Goal: Task Accomplishment & Management: Manage account settings

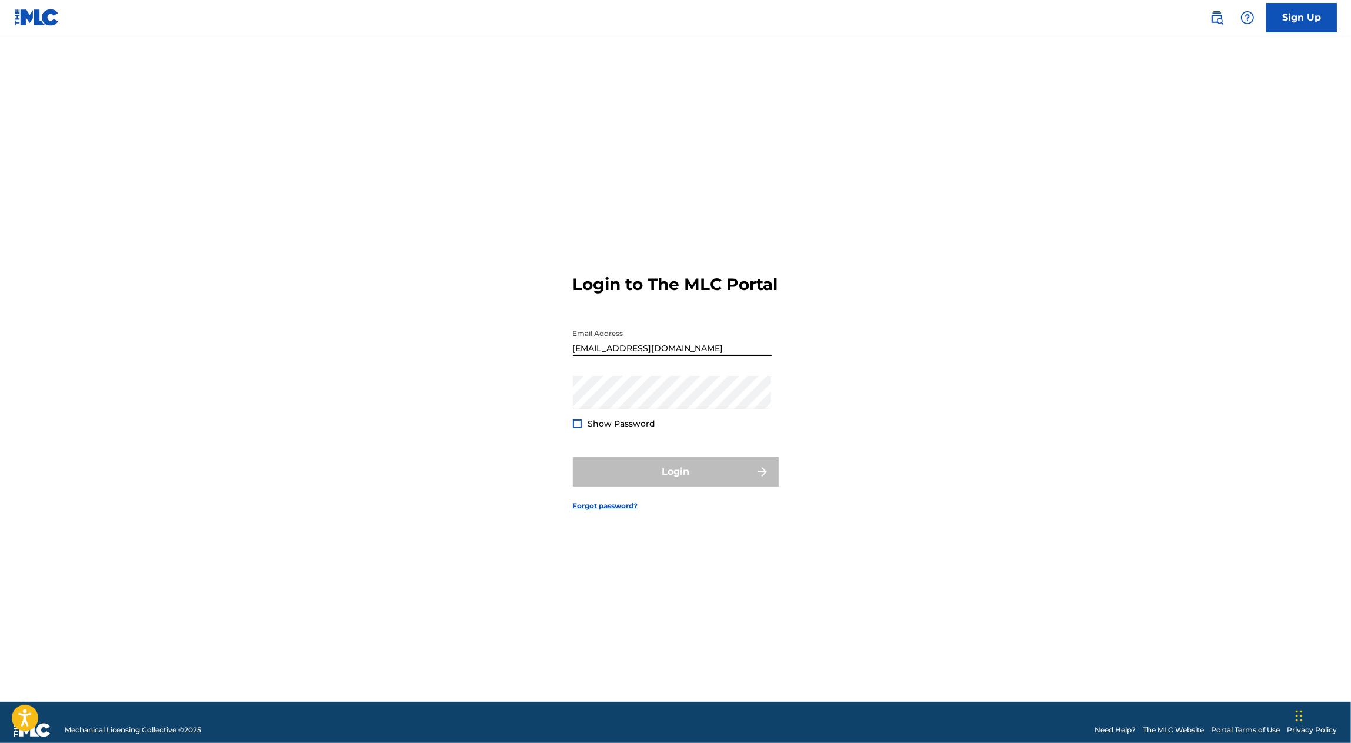
click at [662, 356] on input "[EMAIL_ADDRESS][DOMAIN_NAME]" at bounding box center [672, 340] width 199 height 34
type input "[EMAIL_ADDRESS][DOMAIN_NAME]"
click at [575, 428] on div at bounding box center [577, 423] width 9 height 9
click at [642, 472] on button "Login" at bounding box center [676, 471] width 206 height 29
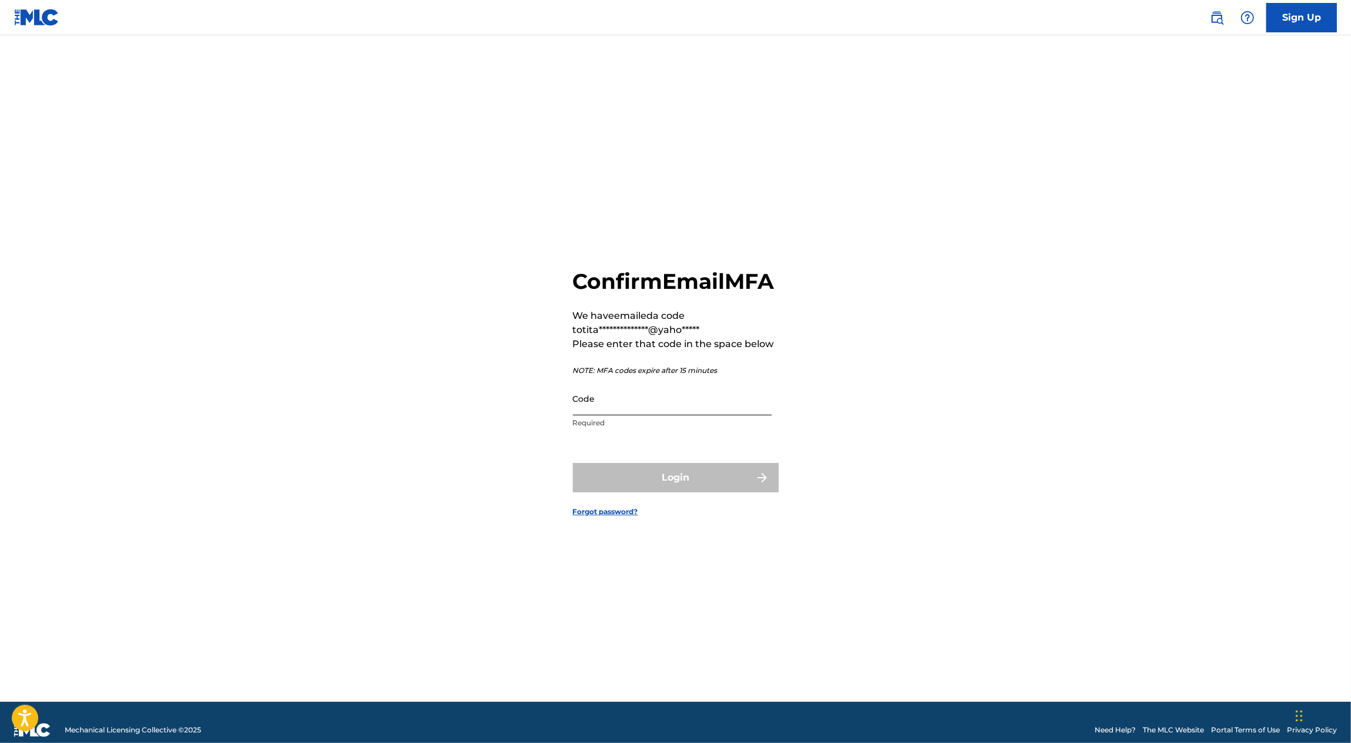
click at [601, 415] on input "Code" at bounding box center [672, 399] width 199 height 34
paste input "395292"
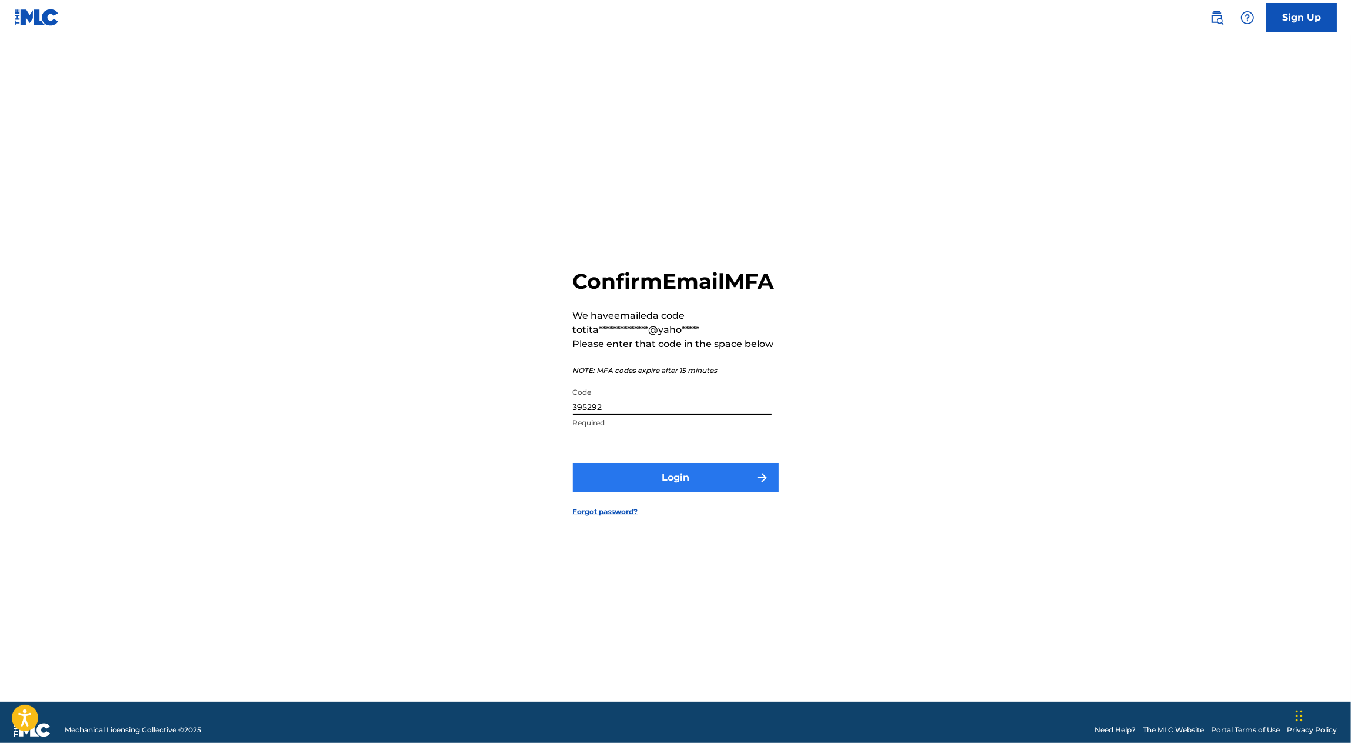
type input "395292"
click at [636, 492] on button "Login" at bounding box center [676, 477] width 206 height 29
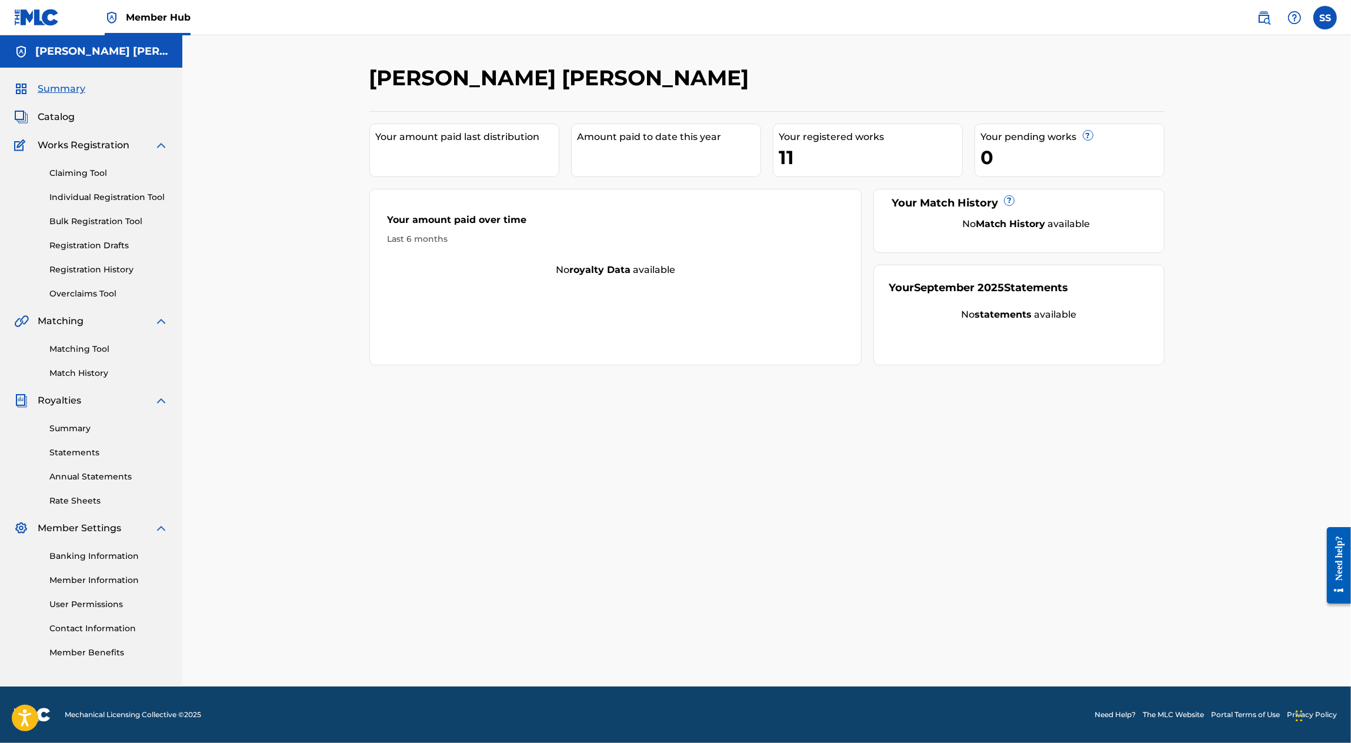
click at [809, 156] on div "11" at bounding box center [870, 157] width 183 height 26
click at [830, 139] on div "Your registered works" at bounding box center [870, 137] width 183 height 14
click at [792, 150] on div "11" at bounding box center [870, 157] width 183 height 26
click at [116, 244] on link "Registration Drafts" at bounding box center [108, 245] width 119 height 12
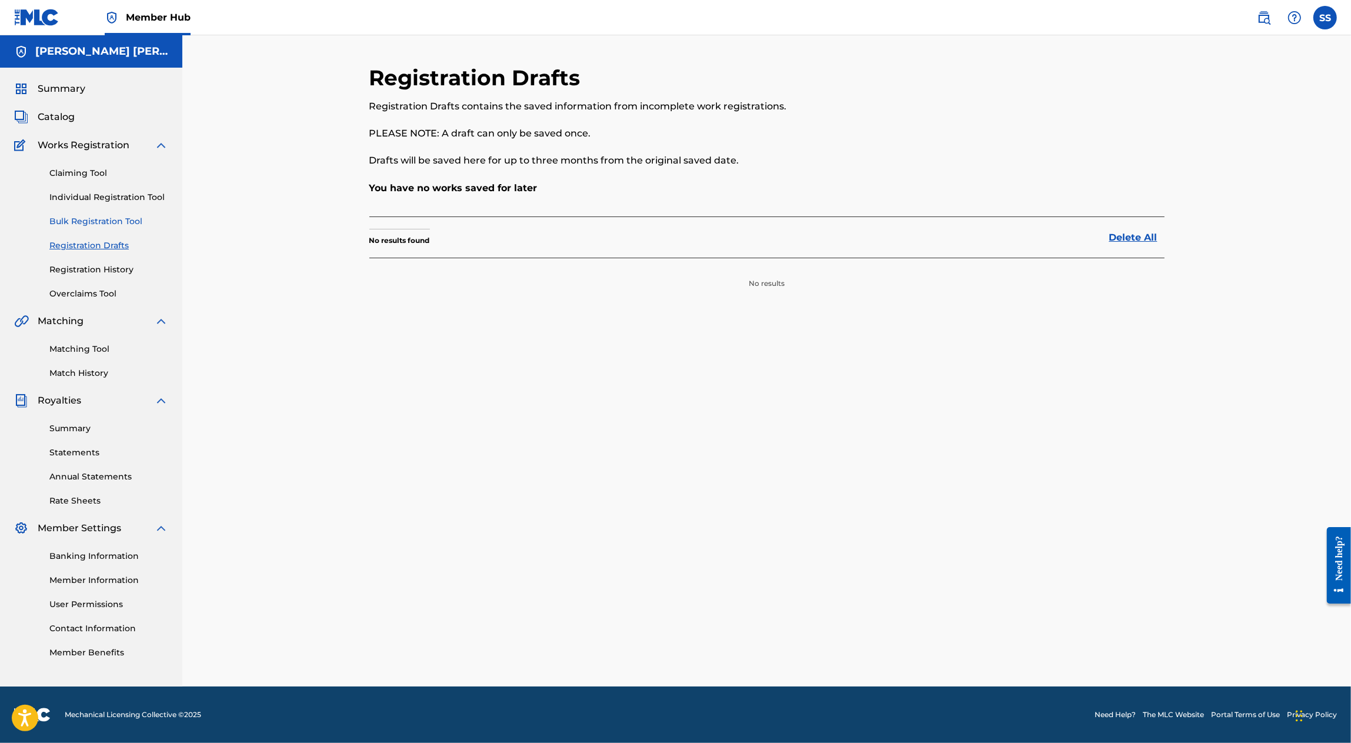
click at [111, 225] on link "Bulk Registration Tool" at bounding box center [108, 221] width 119 height 12
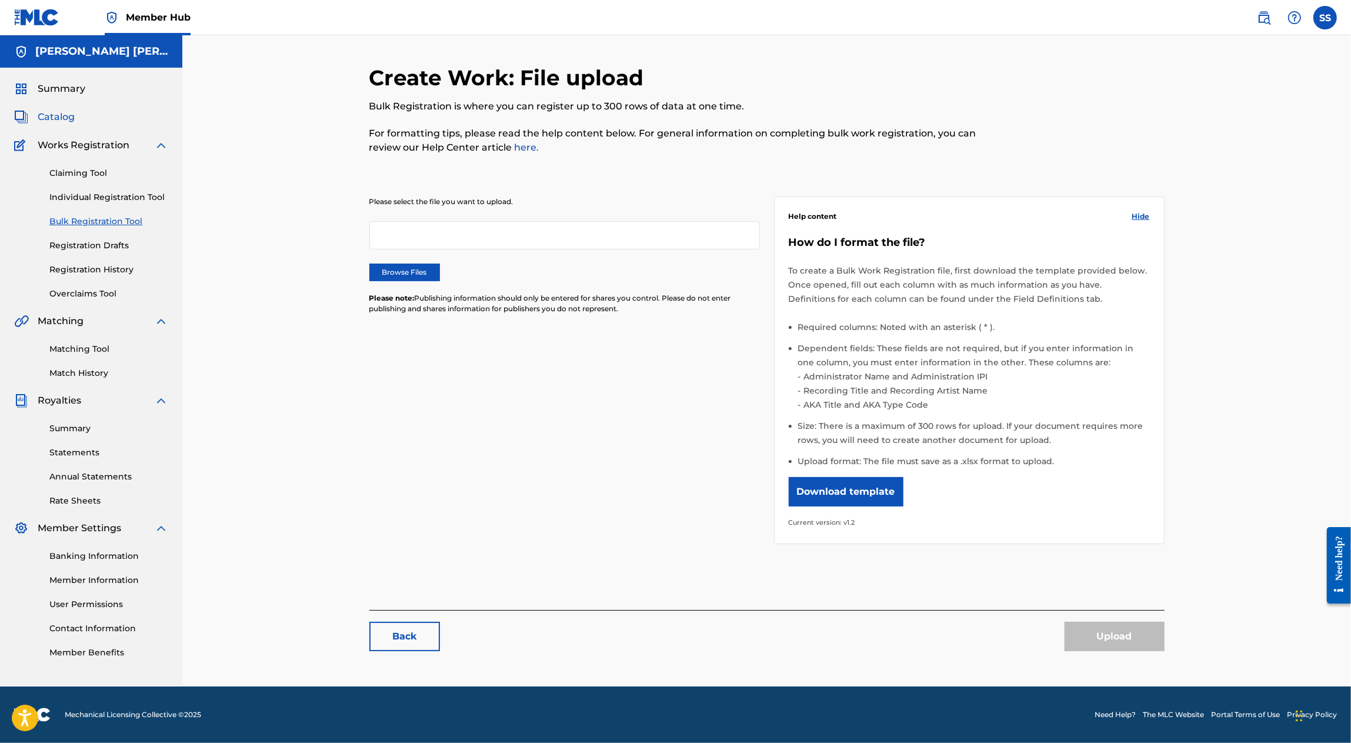
click at [72, 116] on span "Catalog" at bounding box center [56, 117] width 37 height 14
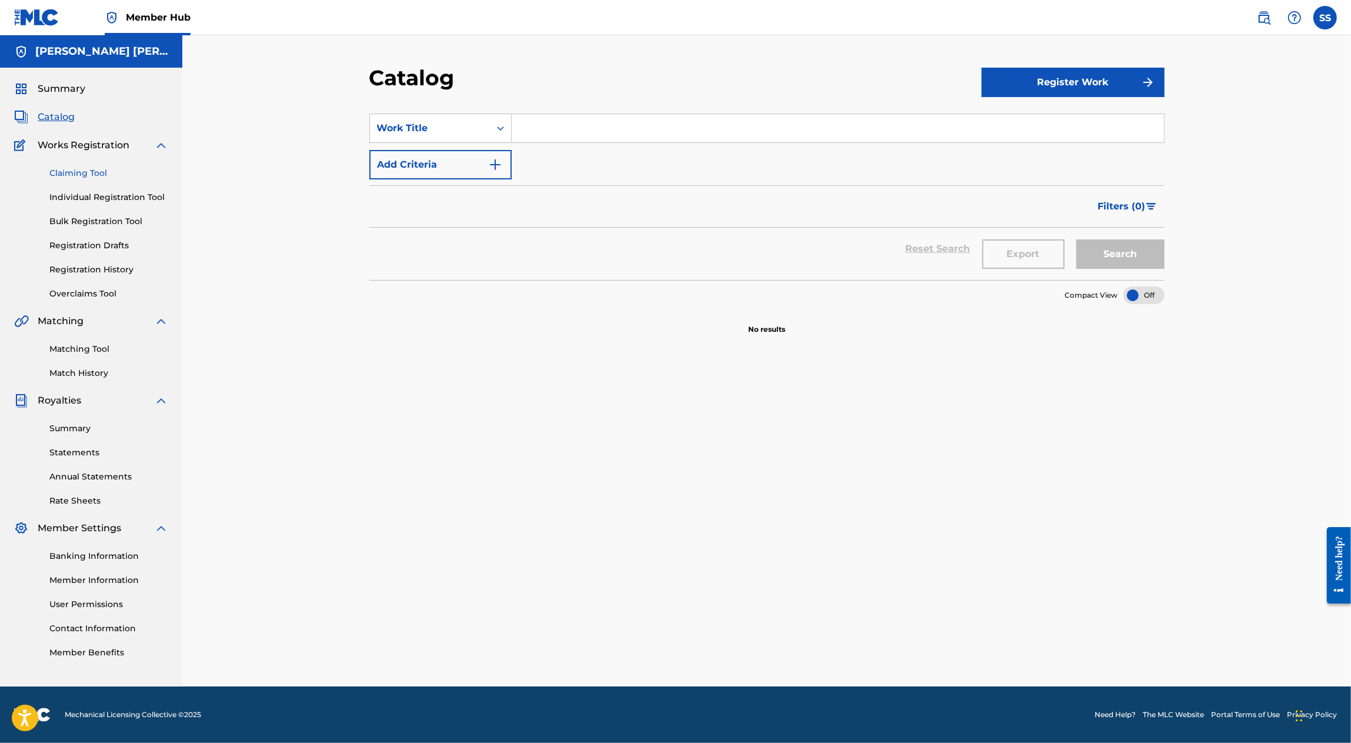
click at [76, 169] on link "Claiming Tool" at bounding box center [108, 173] width 119 height 12
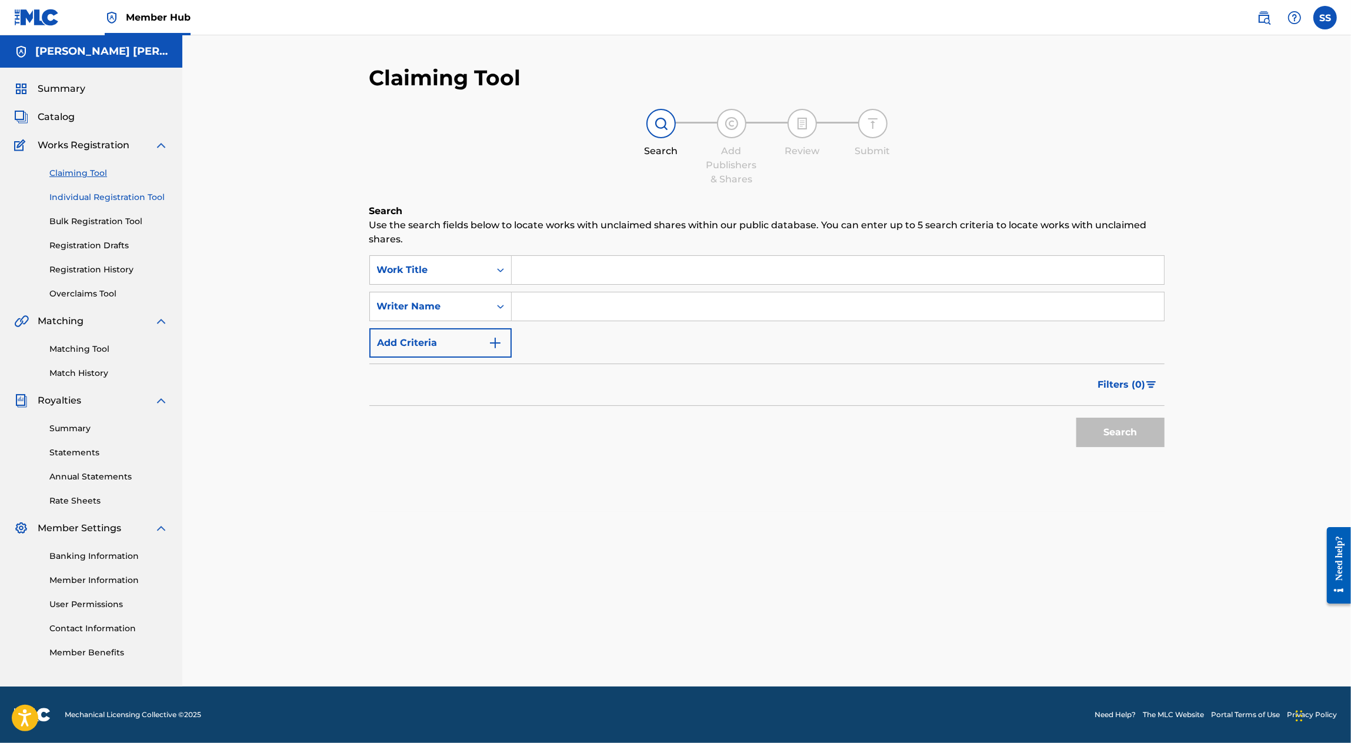
click at [83, 194] on link "Individual Registration Tool" at bounding box center [108, 197] width 119 height 12
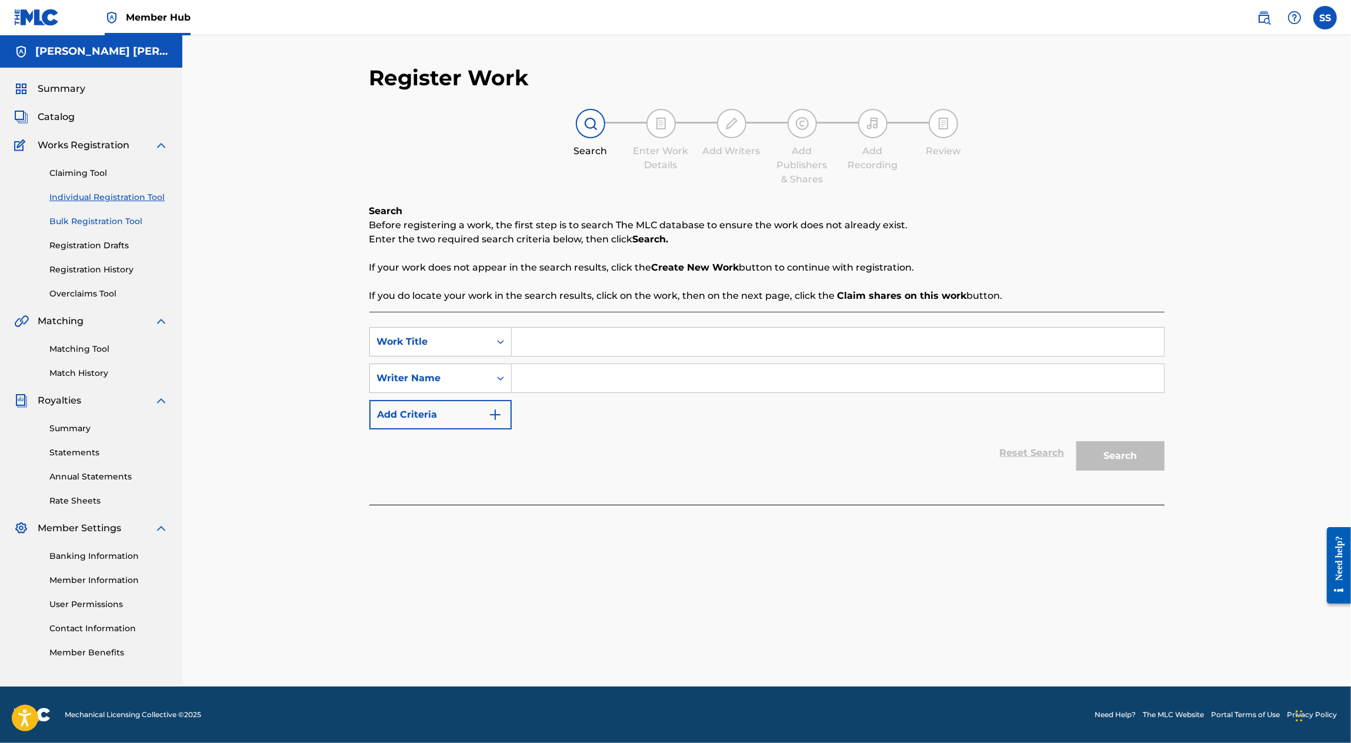
click at [83, 222] on link "Bulk Registration Tool" at bounding box center [108, 221] width 119 height 12
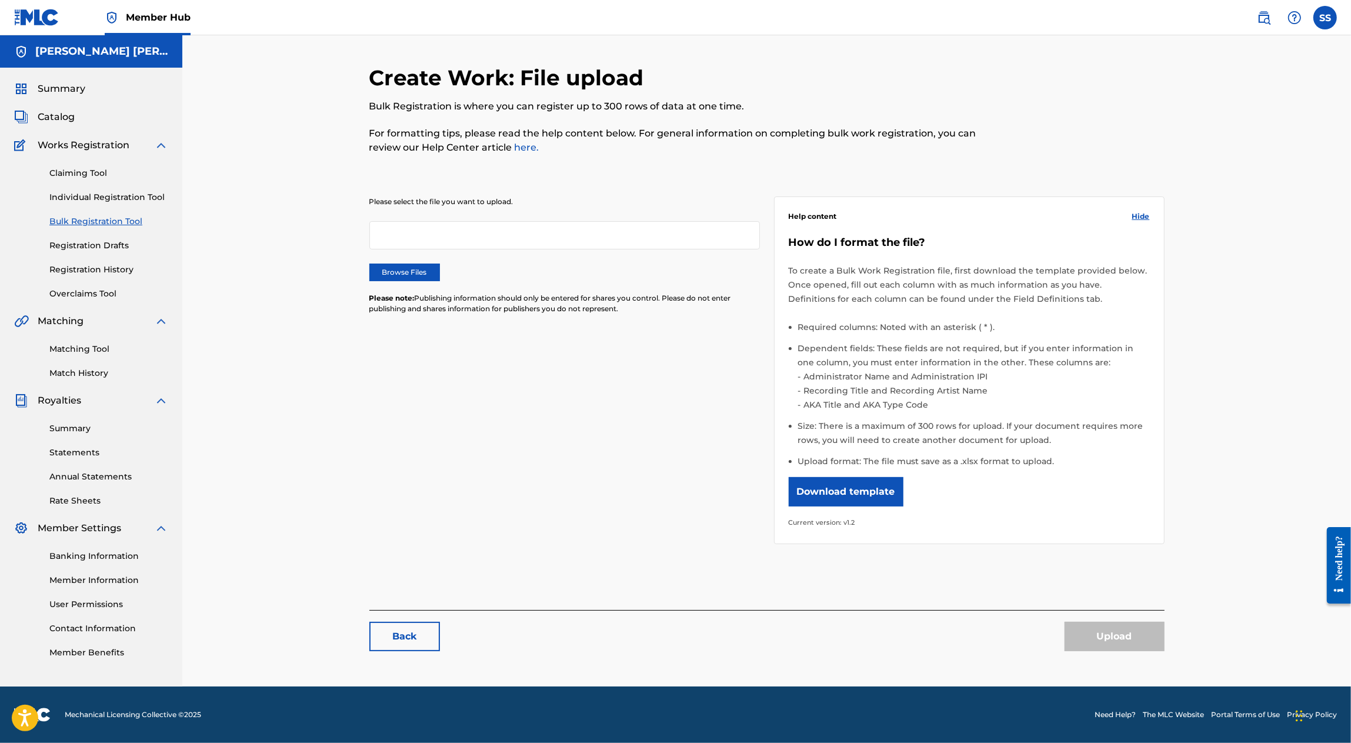
click at [59, 96] on div "Summary Catalog Works Registration Claiming Tool Individual Registration Tool B…" at bounding box center [91, 370] width 182 height 605
click at [63, 119] on span "Catalog" at bounding box center [56, 117] width 37 height 14
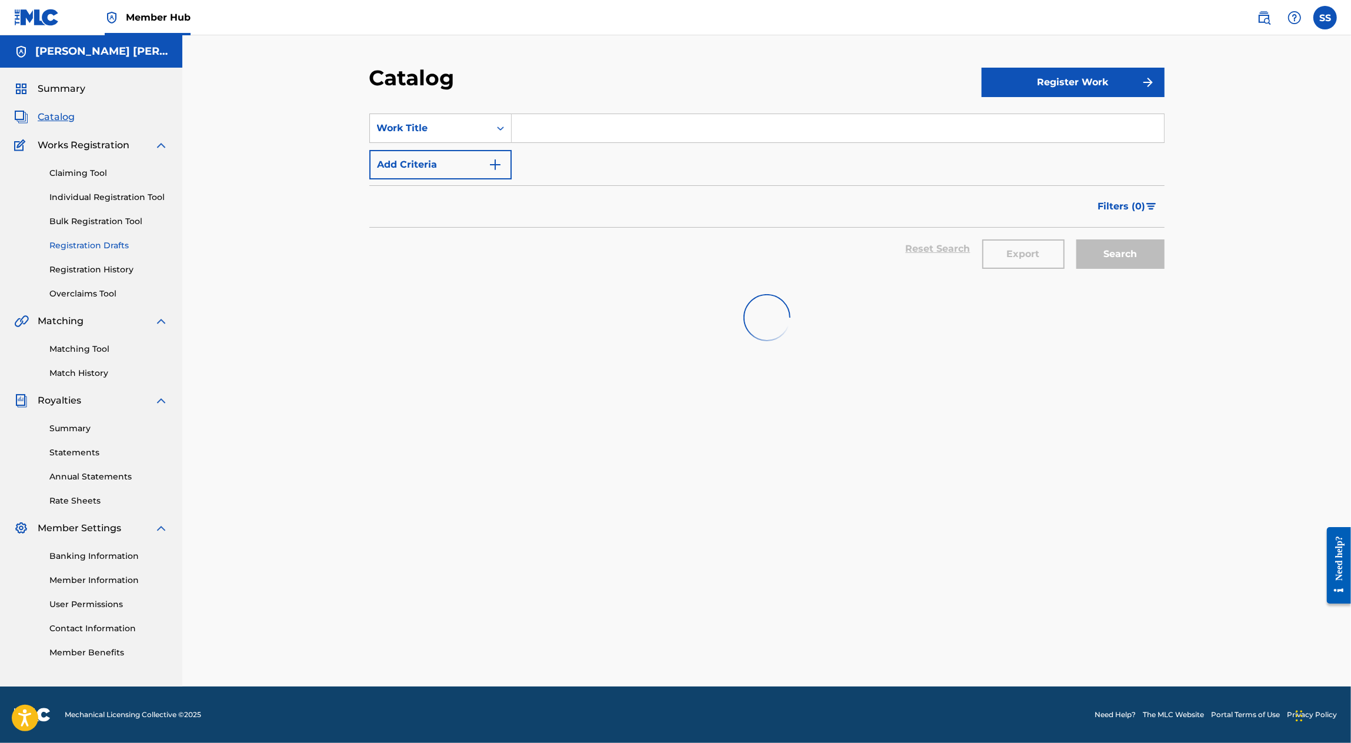
click at [89, 249] on link "Registration Drafts" at bounding box center [108, 245] width 119 height 12
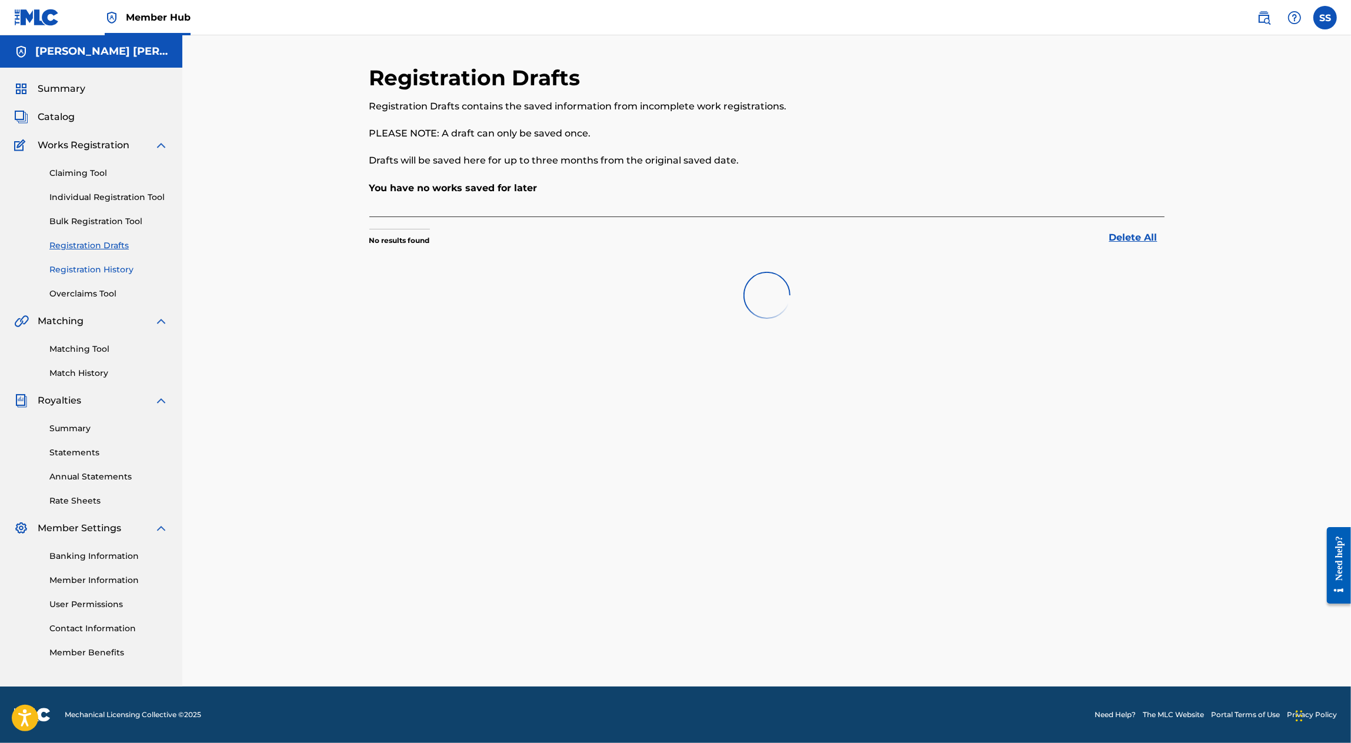
click at [92, 268] on link "Registration History" at bounding box center [108, 270] width 119 height 12
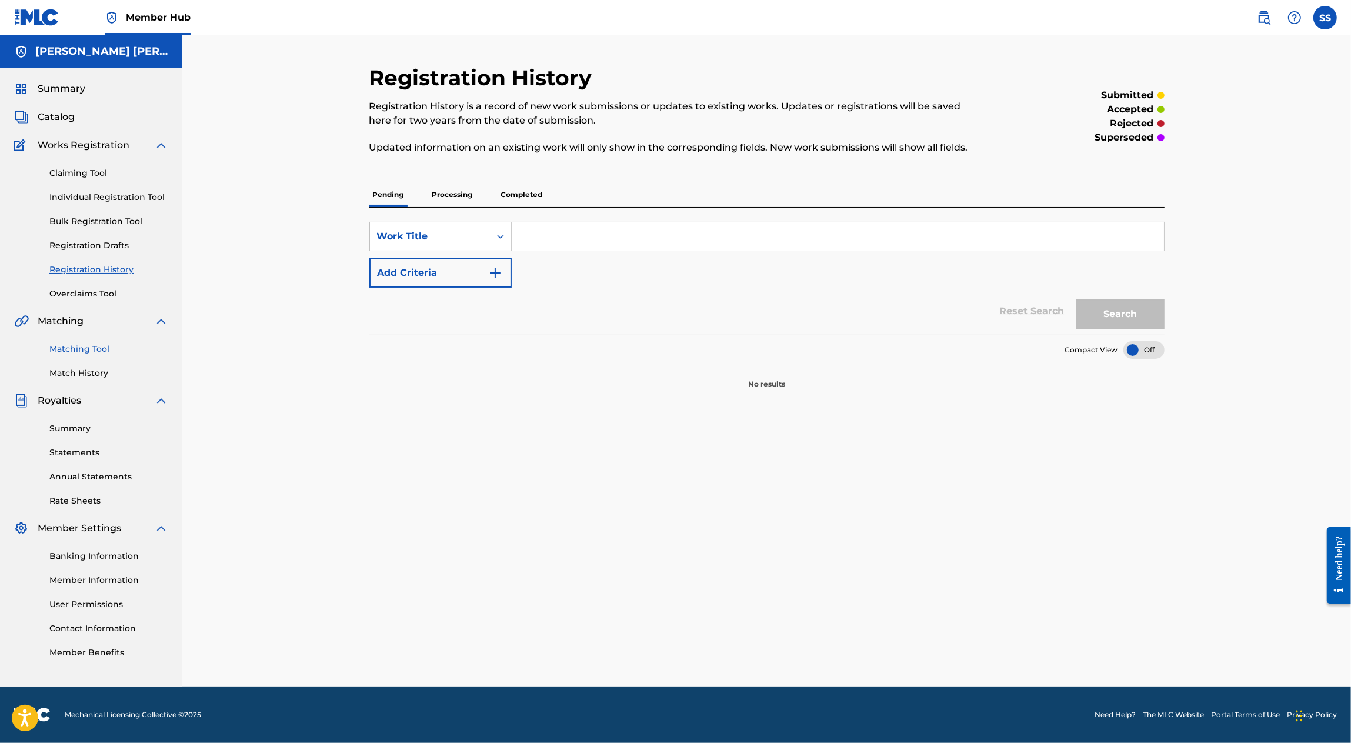
click at [90, 347] on link "Matching Tool" at bounding box center [108, 349] width 119 height 12
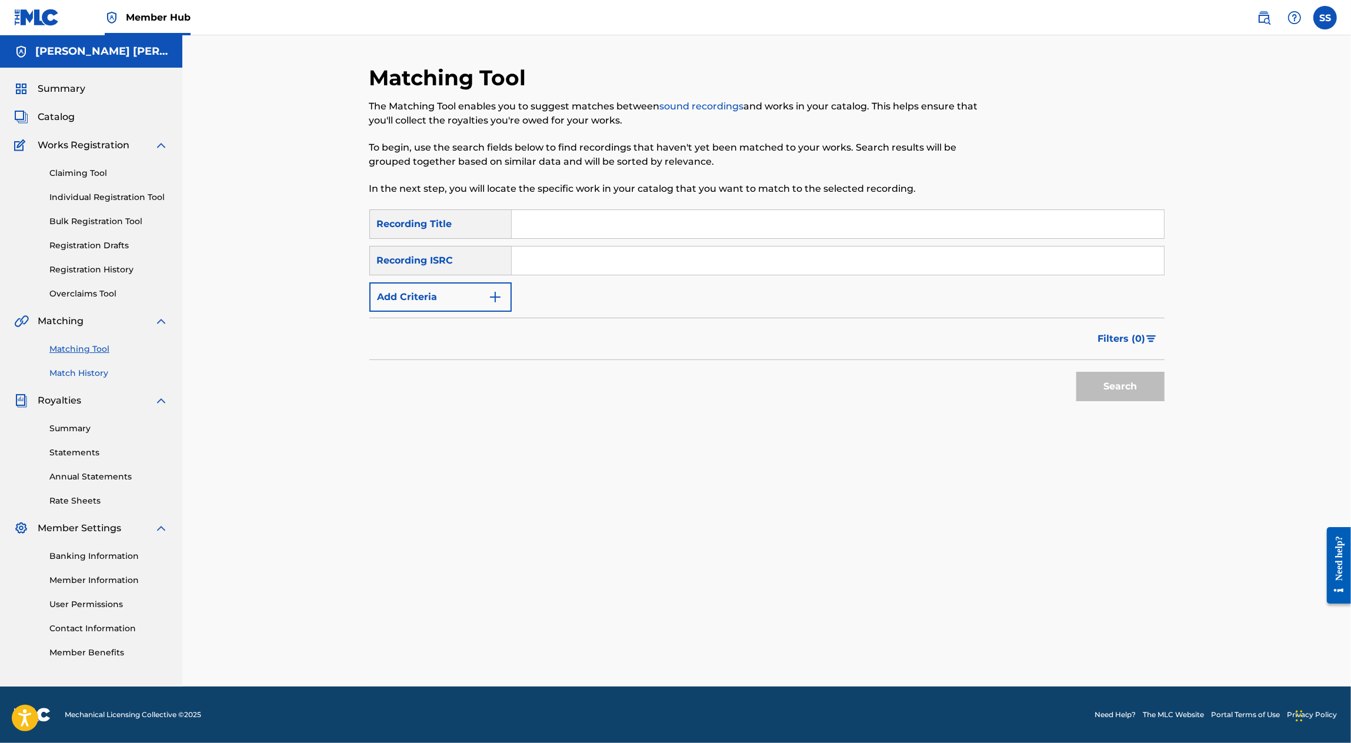
click at [92, 369] on link "Match History" at bounding box center [108, 373] width 119 height 12
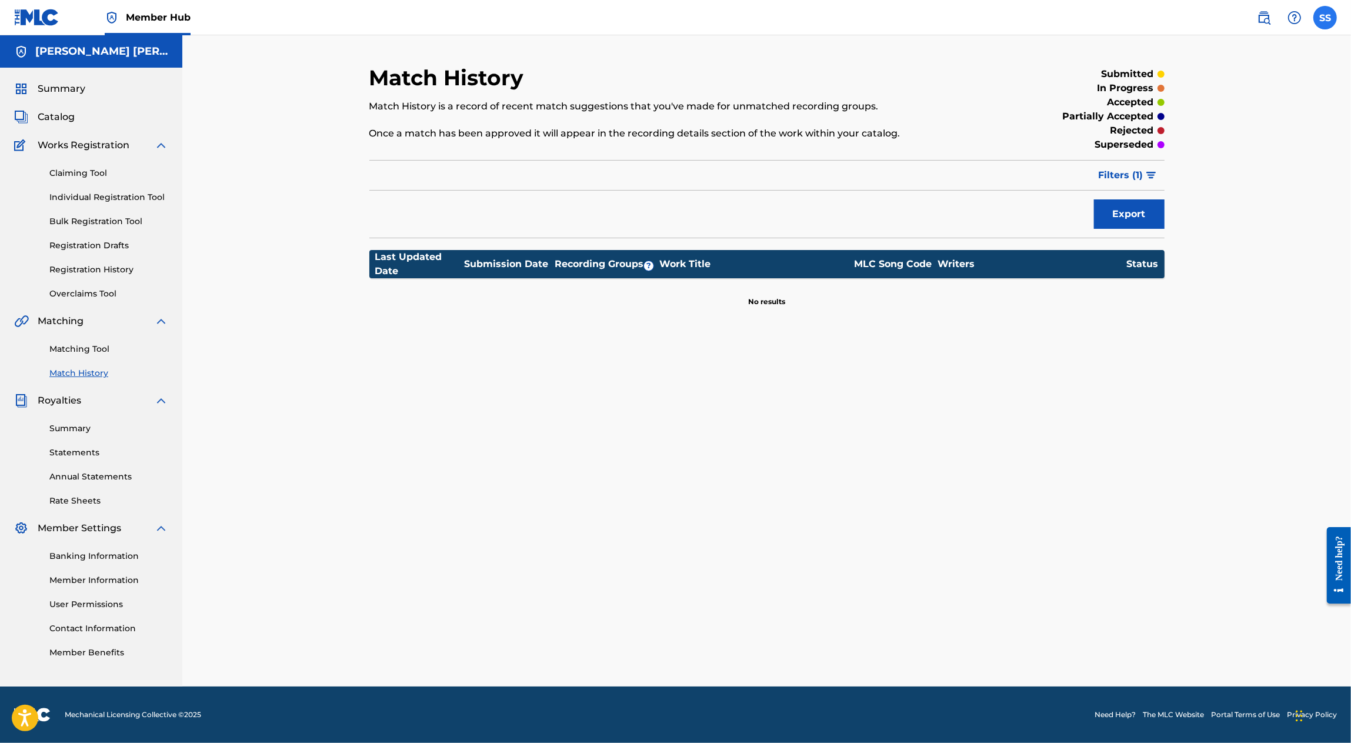
click at [1324, 16] on label at bounding box center [1326, 18] width 24 height 24
click at [1325, 18] on input "SS SERGIO SANCHEZ AYON titanicapublishing@yahoo.com Notification Preferences Pr…" at bounding box center [1325, 18] width 0 height 0
click at [1294, 15] on img at bounding box center [1295, 18] width 14 height 14
click at [1318, 14] on label at bounding box center [1326, 18] width 24 height 24
click at [1325, 18] on input "SS SERGIO SANCHEZ AYON titanicapublishing@yahoo.com Notification Preferences Pr…" at bounding box center [1325, 18] width 0 height 0
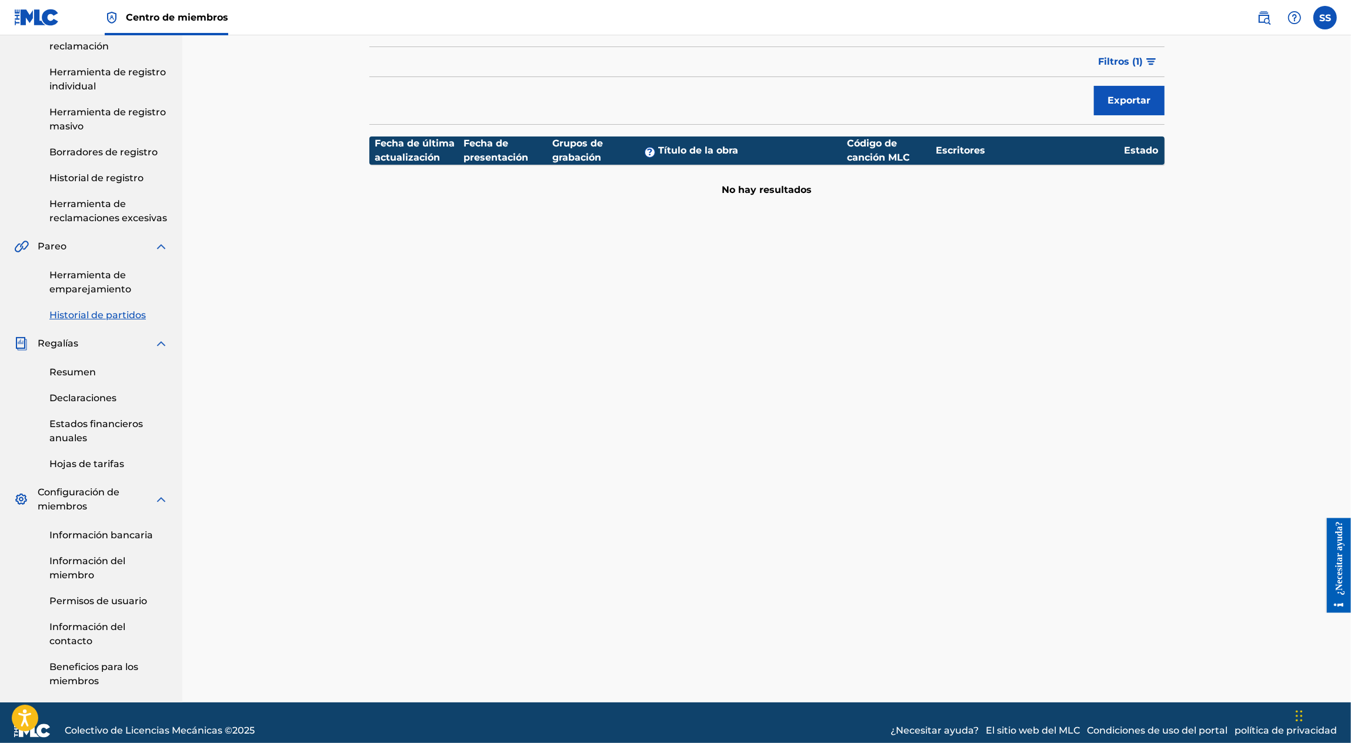
scroll to position [147, 0]
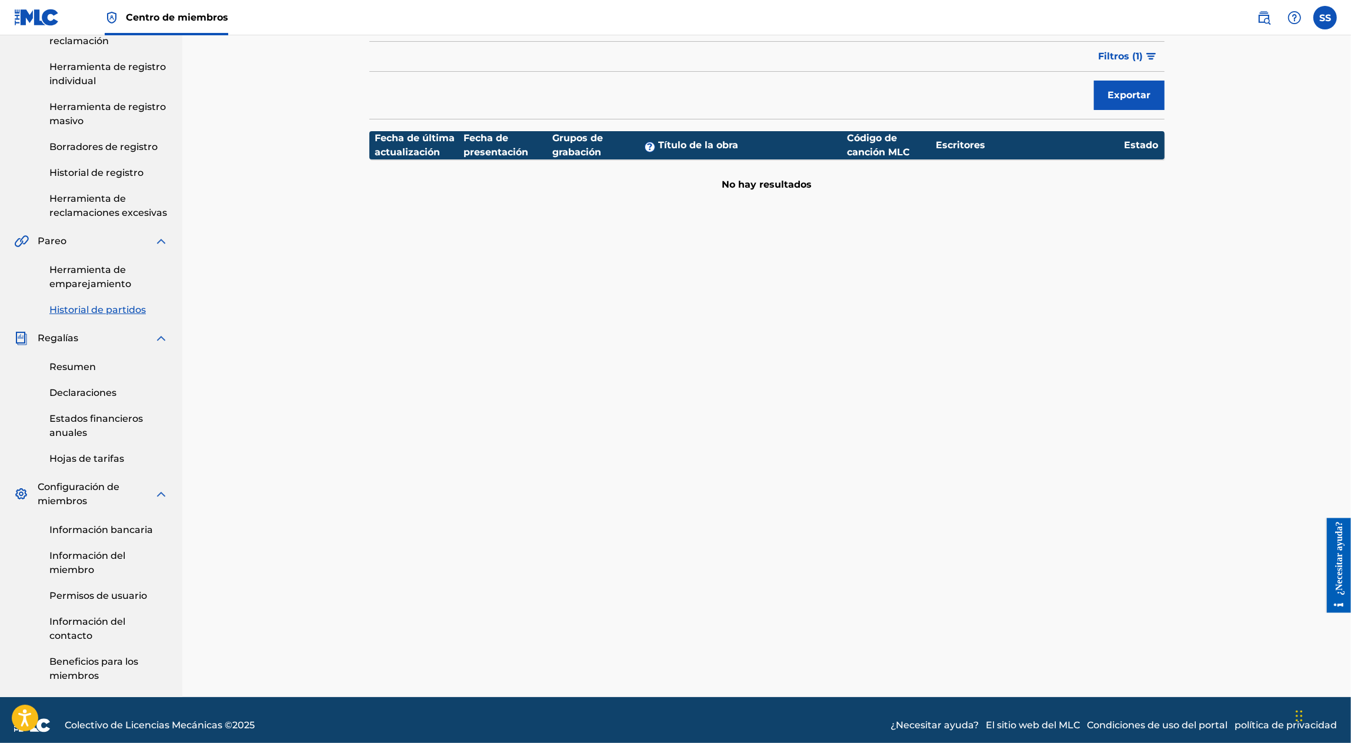
click at [74, 340] on font "Regalías" at bounding box center [58, 337] width 41 height 11
click at [59, 333] on font "Regalías" at bounding box center [58, 337] width 41 height 11
click at [64, 365] on font "Resumen" at bounding box center [72, 366] width 46 height 11
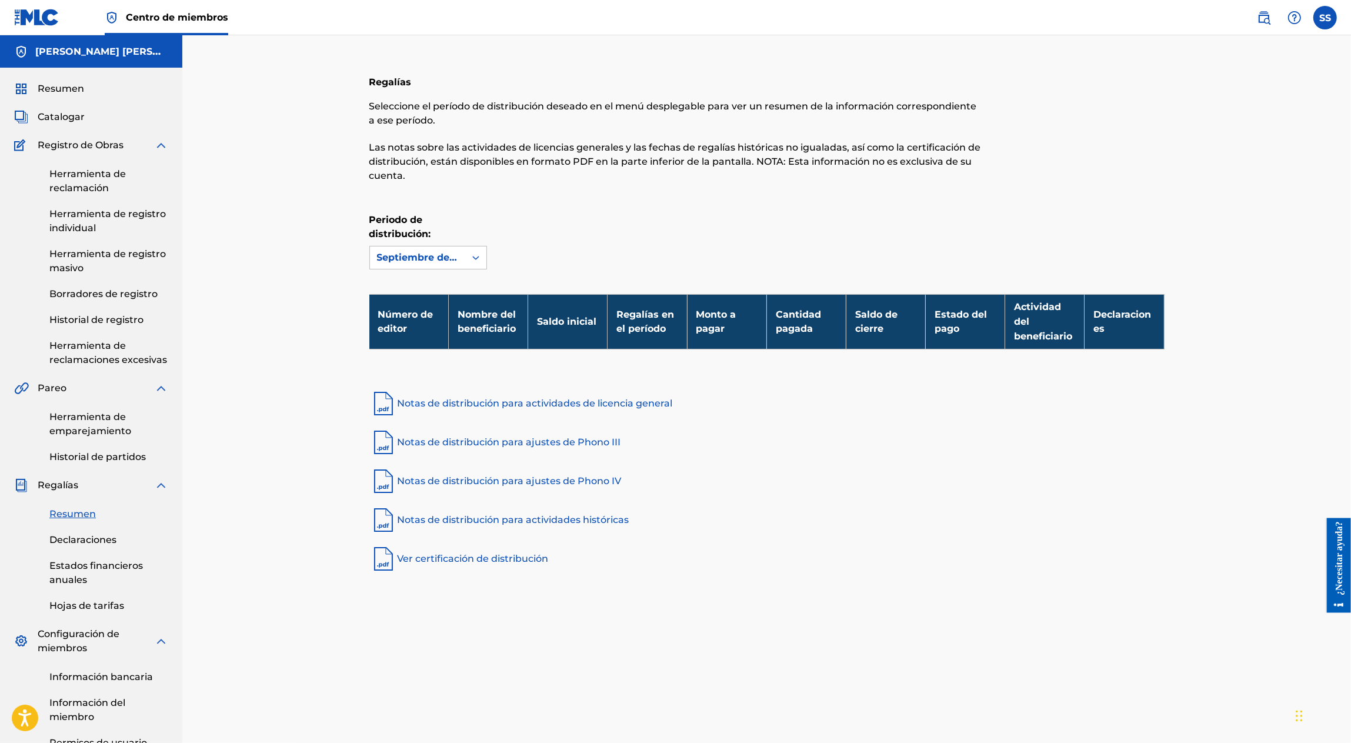
click at [45, 386] on font "Pareo" at bounding box center [52, 387] width 29 height 11
click at [55, 79] on div "Resumen Catalogar Registro de Obras Herramienta de reclamación Herramienta de r…" at bounding box center [91, 456] width 182 height 776
click at [55, 88] on font "Resumen" at bounding box center [61, 88] width 46 height 11
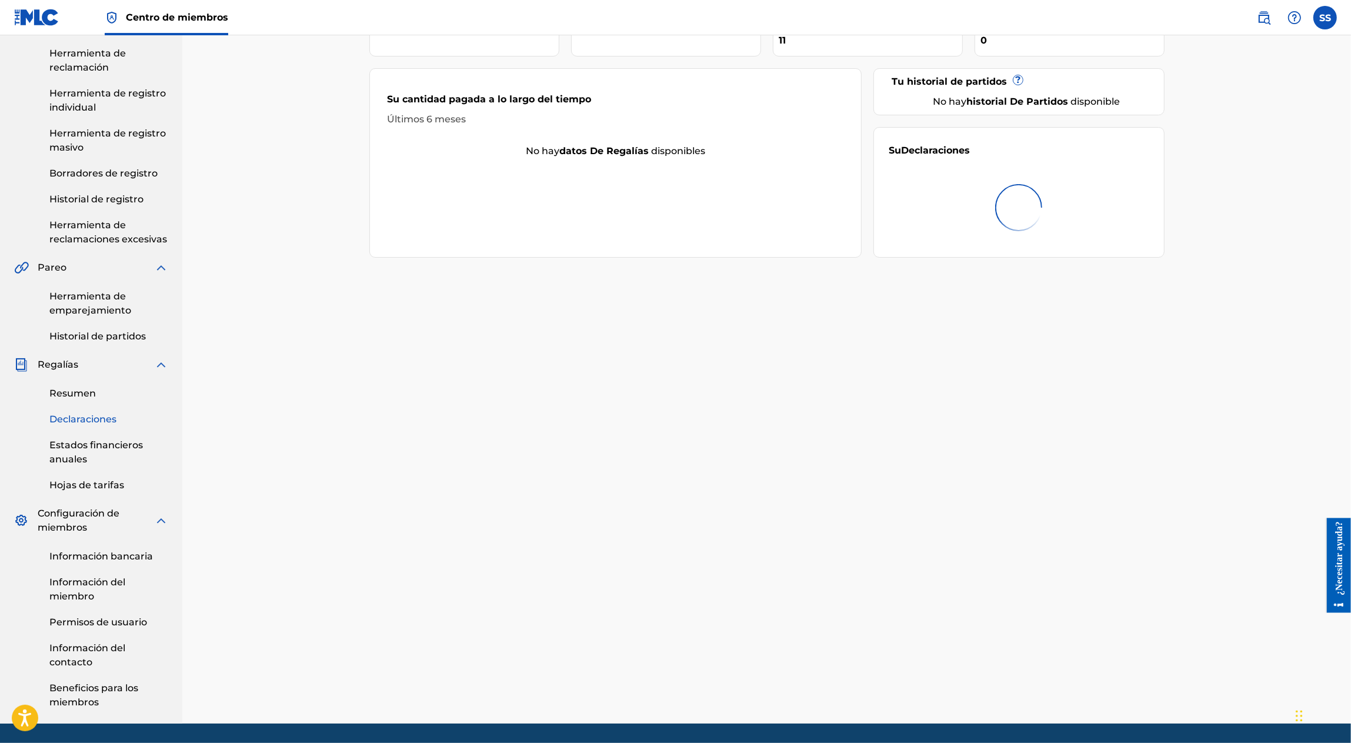
scroll to position [157, 0]
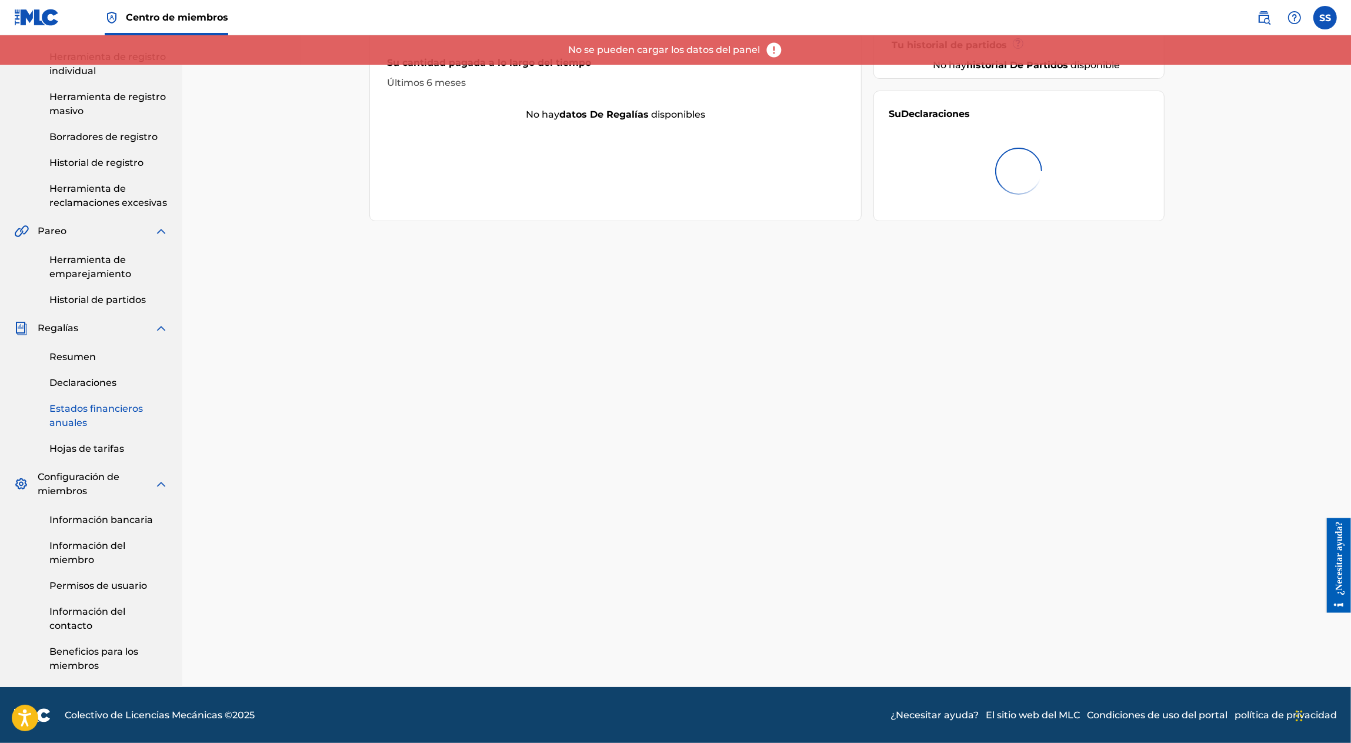
click at [102, 409] on font "Estados financieros anuales" at bounding box center [96, 415] width 94 height 25
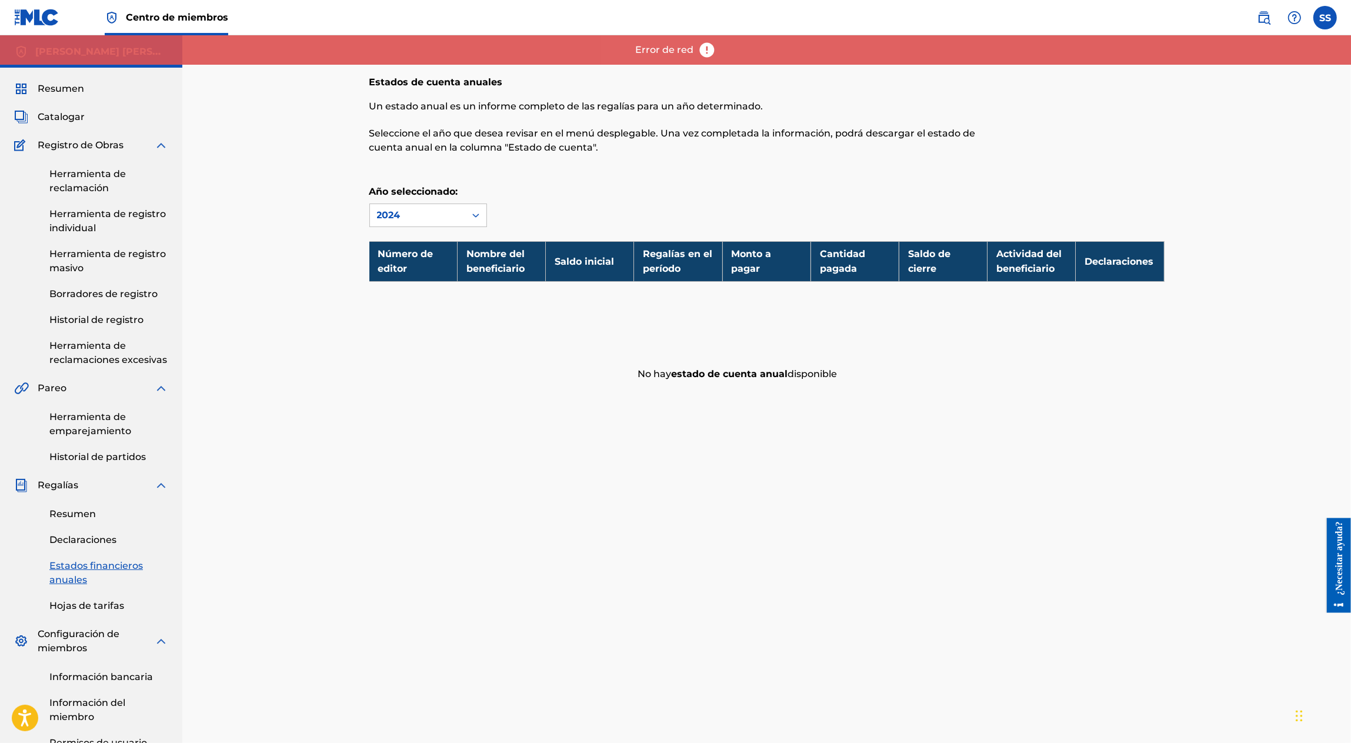
click at [94, 397] on div "Herramienta de emparejamiento Historial de partidos" at bounding box center [91, 429] width 154 height 69
click at [91, 355] on font "Herramienta de reclamaciones excesivas" at bounding box center [108, 352] width 118 height 25
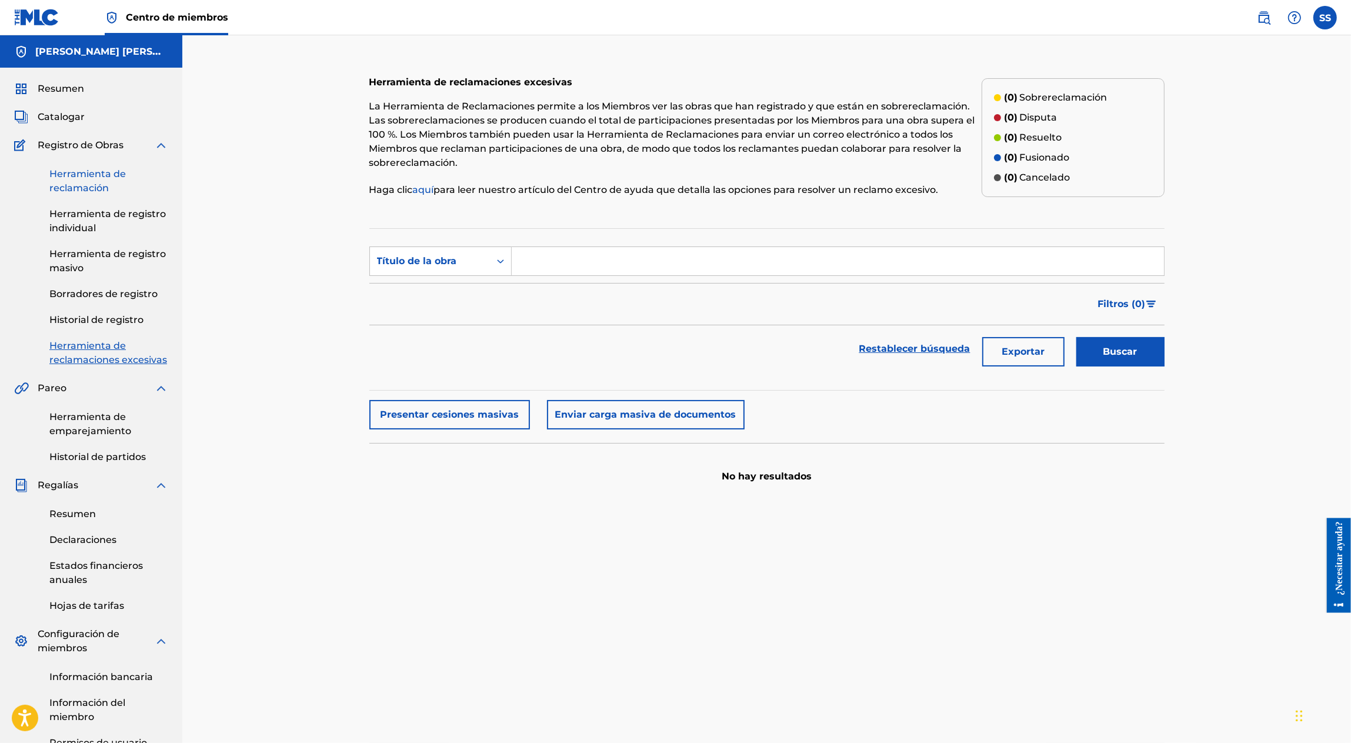
click at [97, 181] on link "Herramienta de reclamación" at bounding box center [108, 181] width 119 height 28
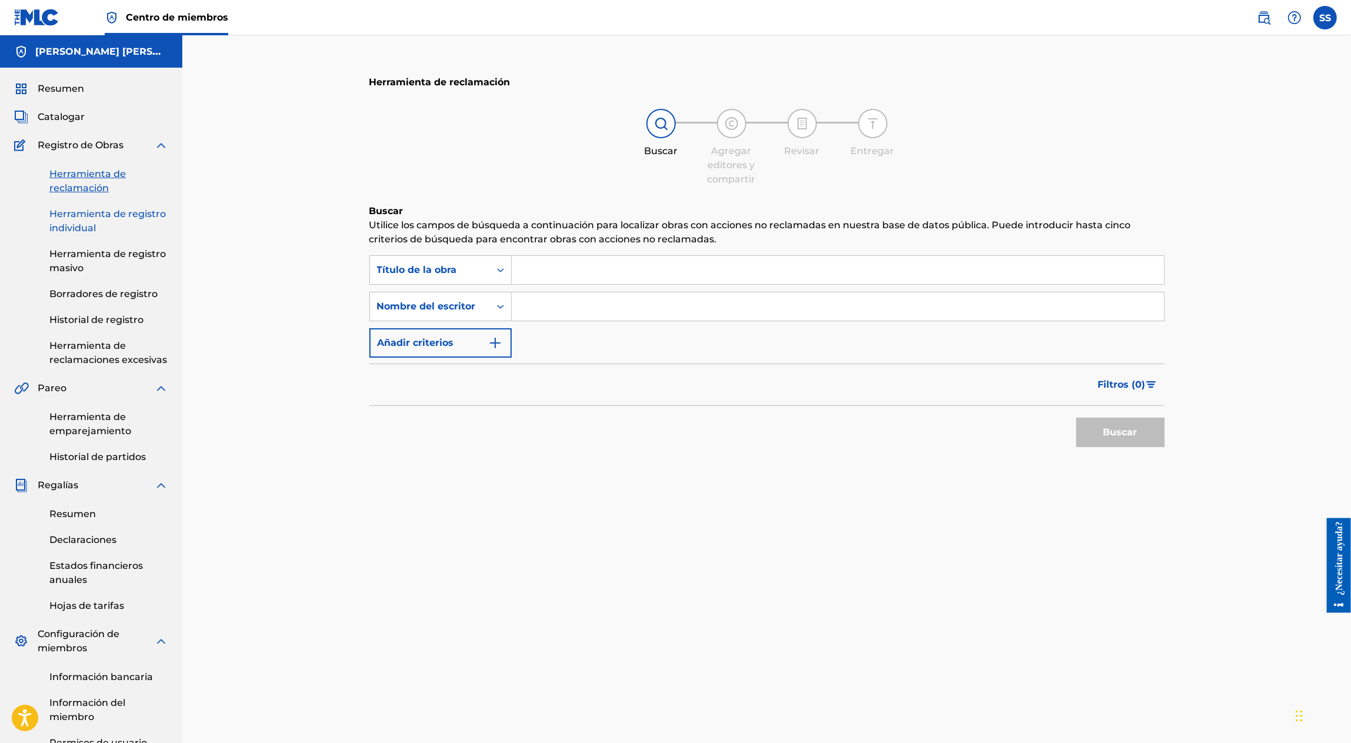
click at [106, 216] on font "Herramienta de registro individual" at bounding box center [107, 220] width 116 height 25
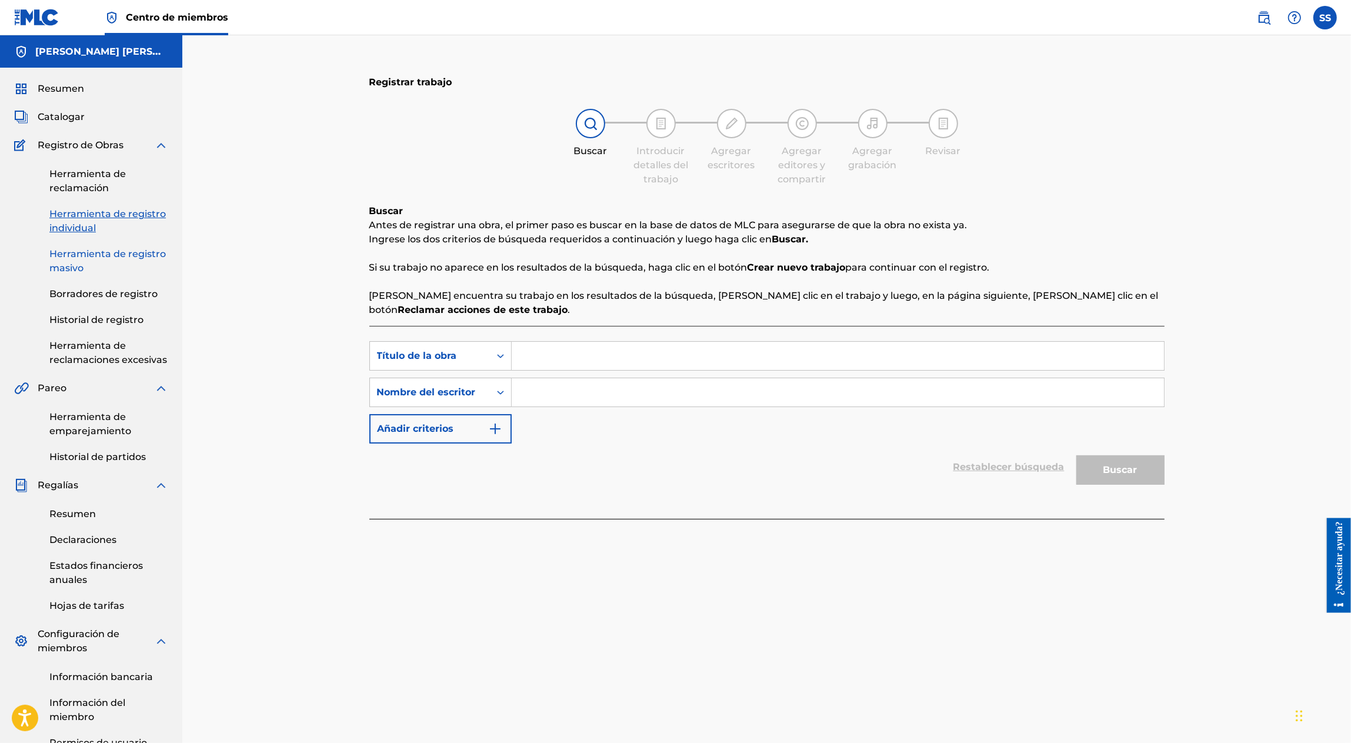
click at [111, 263] on link "Herramienta de registro masivo" at bounding box center [108, 261] width 119 height 28
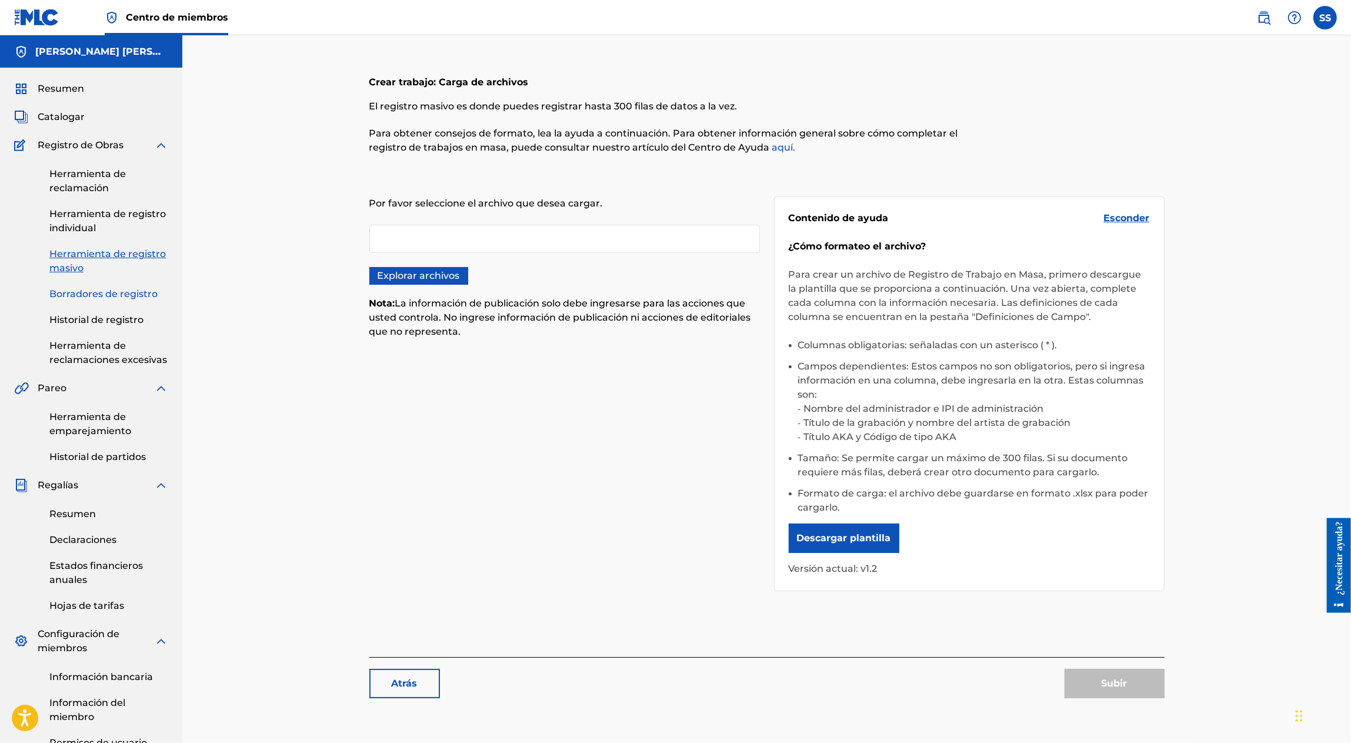
click at [111, 288] on font "Borradores de registro" at bounding box center [103, 293] width 108 height 11
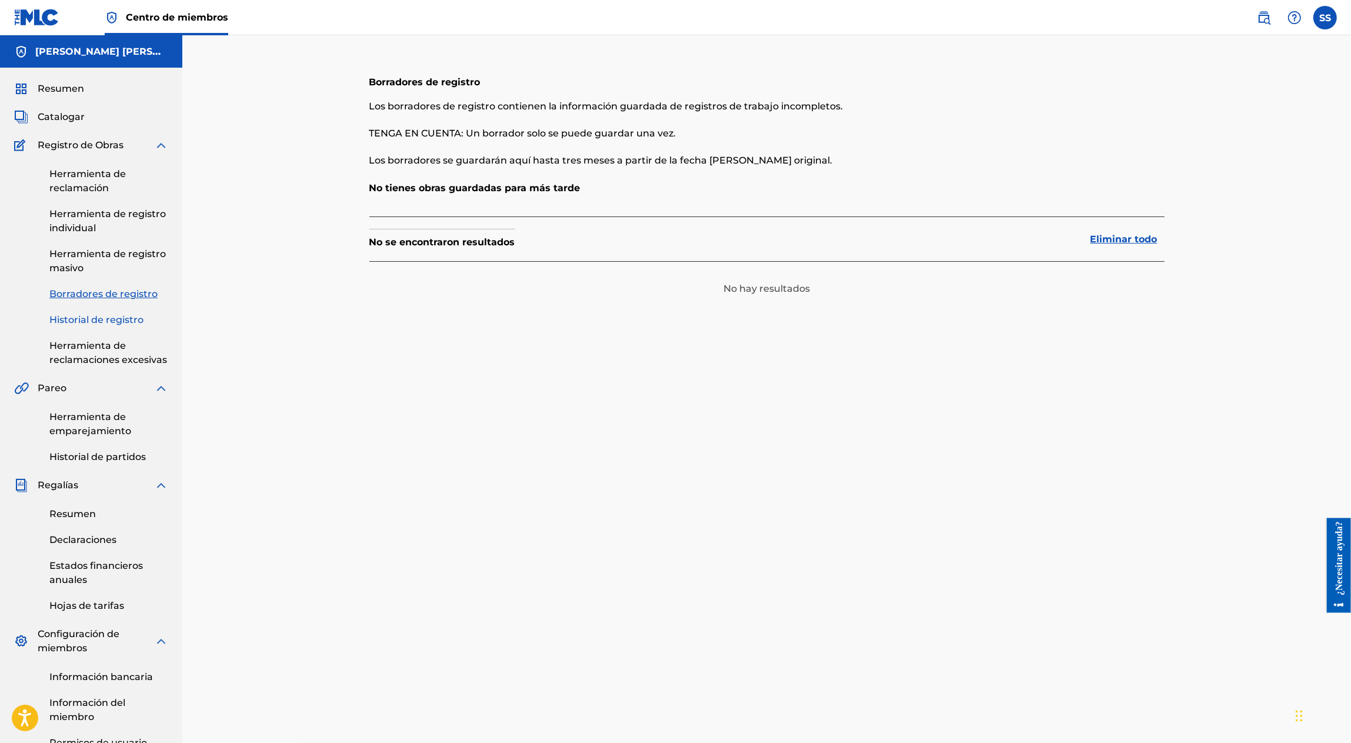
click at [109, 314] on font "Historial de registro" at bounding box center [96, 319] width 94 height 11
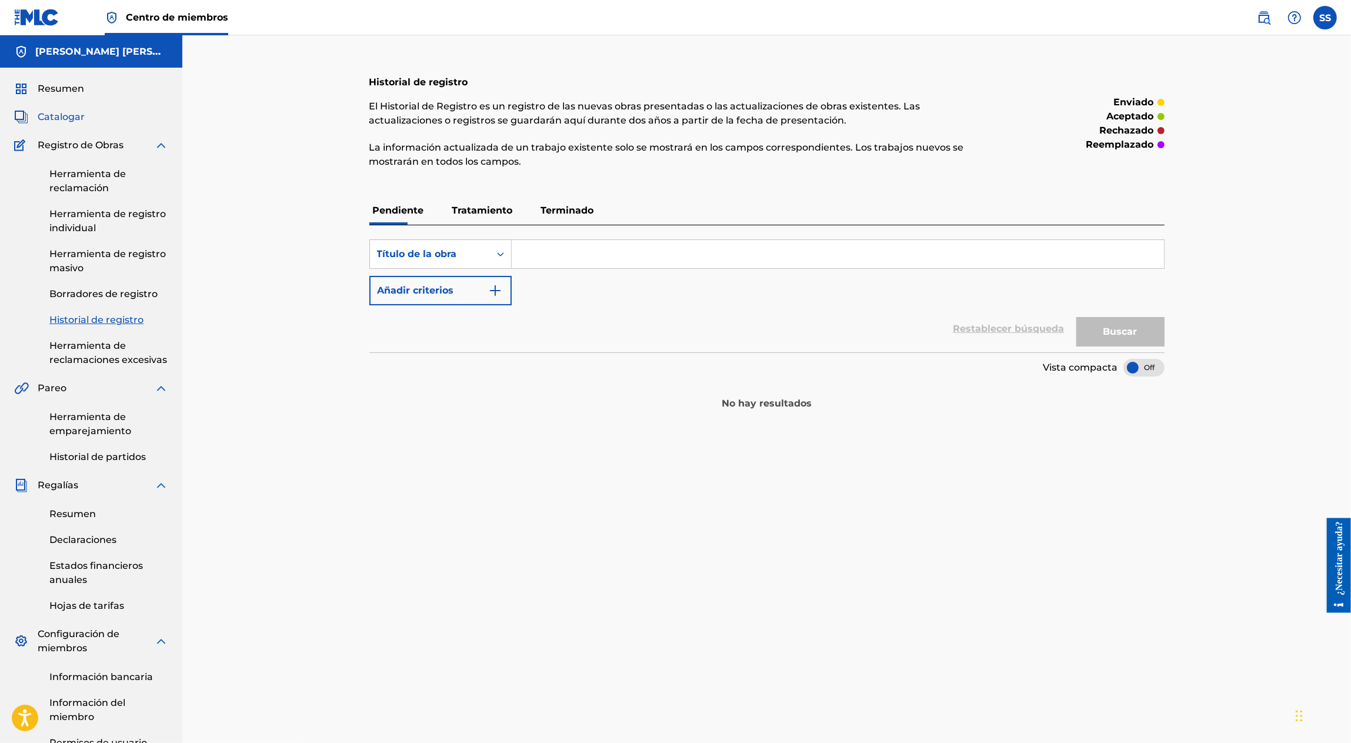
click at [64, 124] on span "Catalogar" at bounding box center [61, 117] width 47 height 14
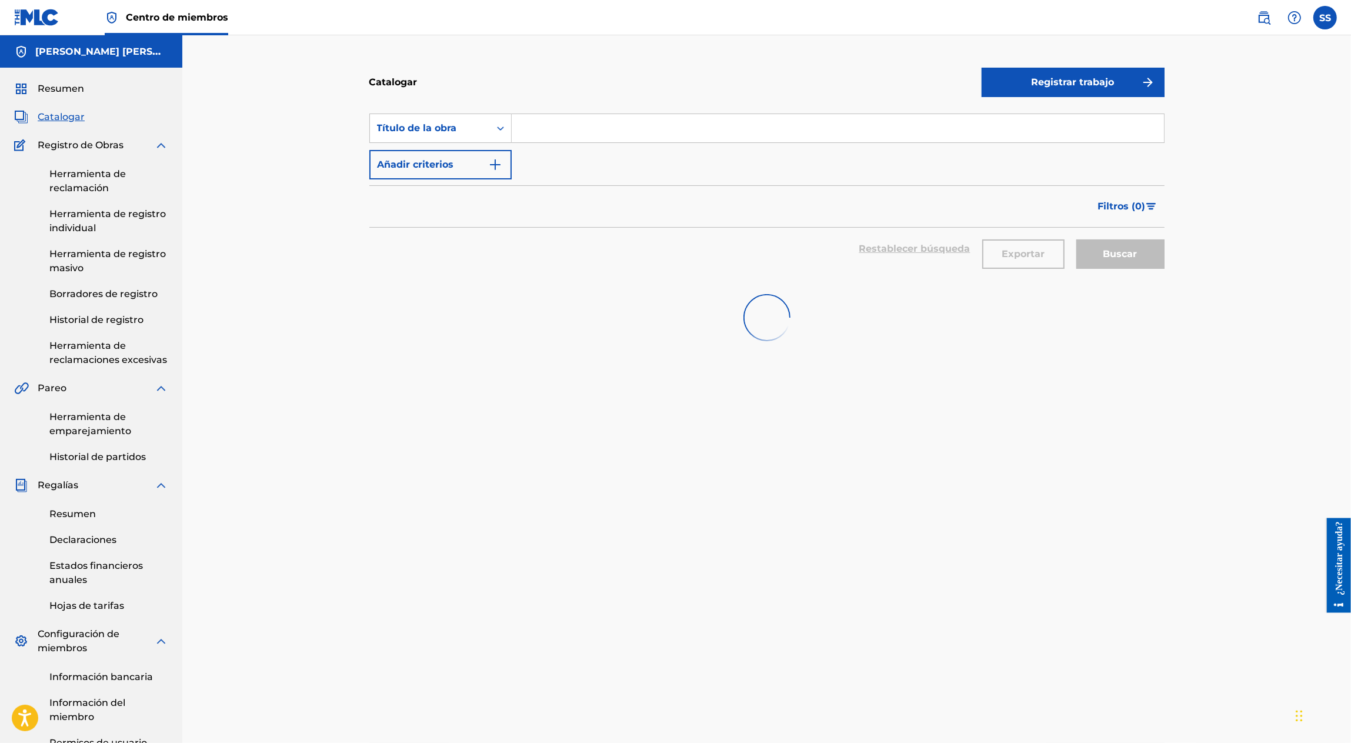
click at [407, 82] on font "Catalogar" at bounding box center [393, 81] width 48 height 11
click at [483, 129] on div "Título de la obra" at bounding box center [430, 128] width 120 height 22
click at [482, 422] on div "Buscar con criterios 56bf857c-ef81-49ee-bc00-badfab51e0b5 ISRC, 11 of 12. 12 re…" at bounding box center [766, 488] width 795 height 779
click at [99, 318] on font "Historial de registro" at bounding box center [96, 319] width 94 height 11
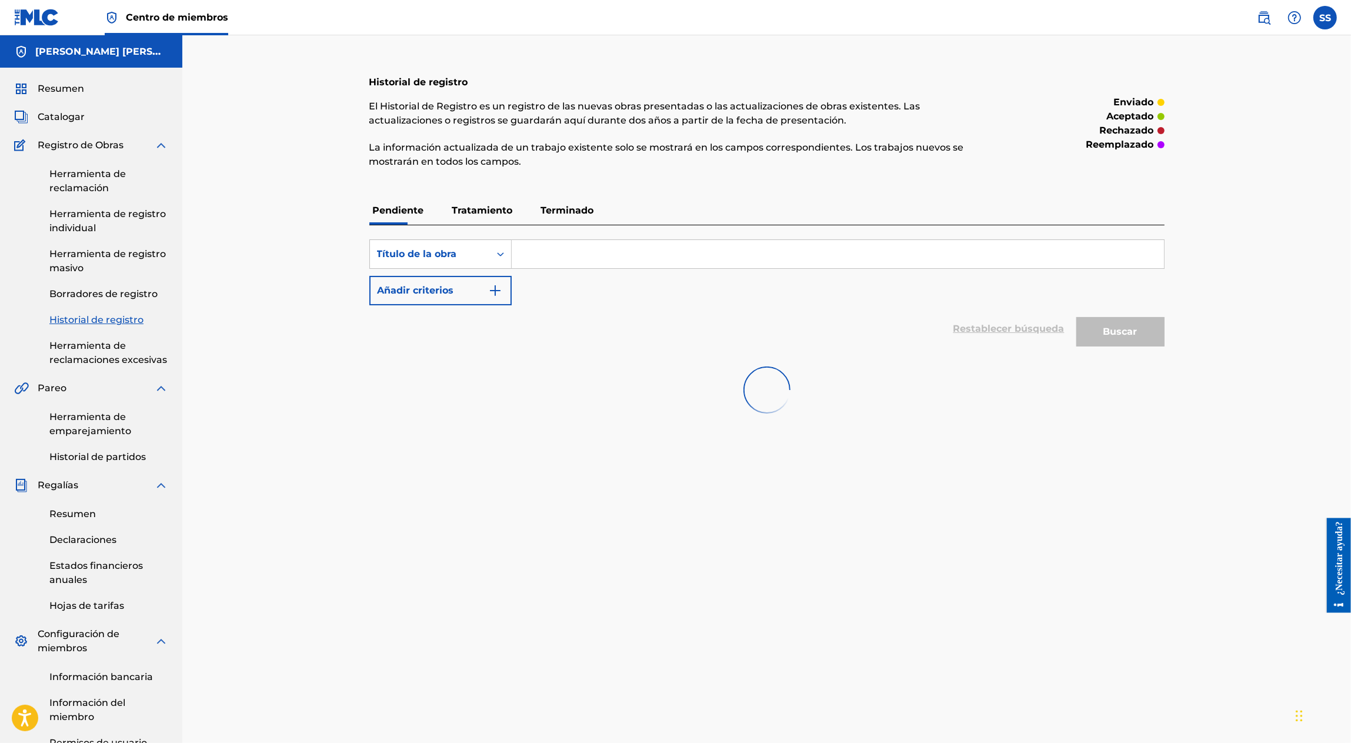
click at [506, 222] on p "Tratamiento" at bounding box center [483, 210] width 68 height 28
click at [570, 208] on font "Terminado" at bounding box center [567, 210] width 53 height 11
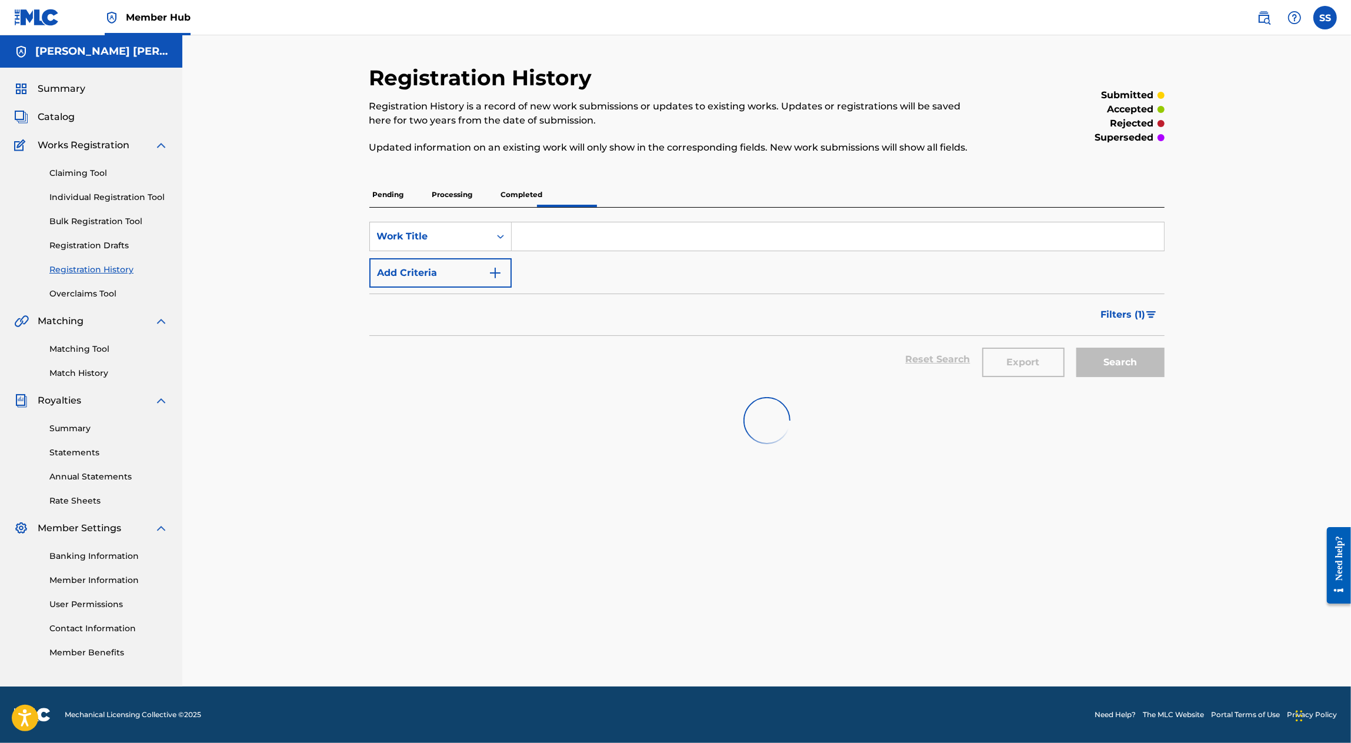
click at [459, 199] on p "Processing" at bounding box center [453, 194] width 48 height 25
click at [407, 204] on p "Pending" at bounding box center [388, 194] width 38 height 25
